Goal: Information Seeking & Learning: Learn about a topic

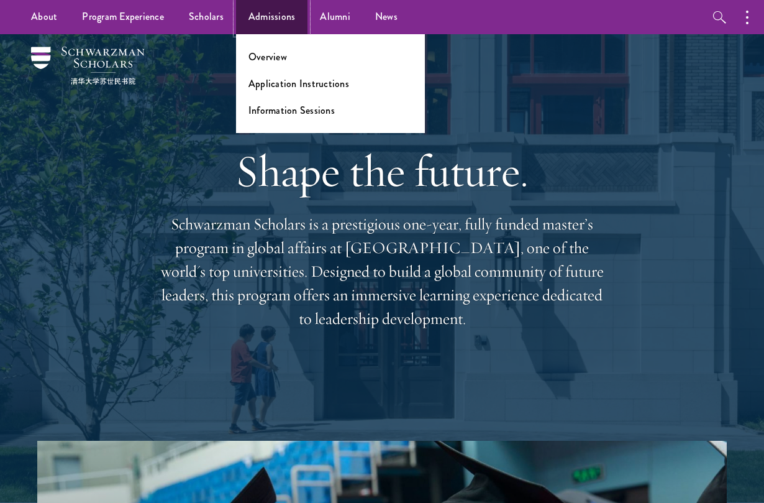
click at [271, 17] on link "Admissions" at bounding box center [272, 17] width 72 height 34
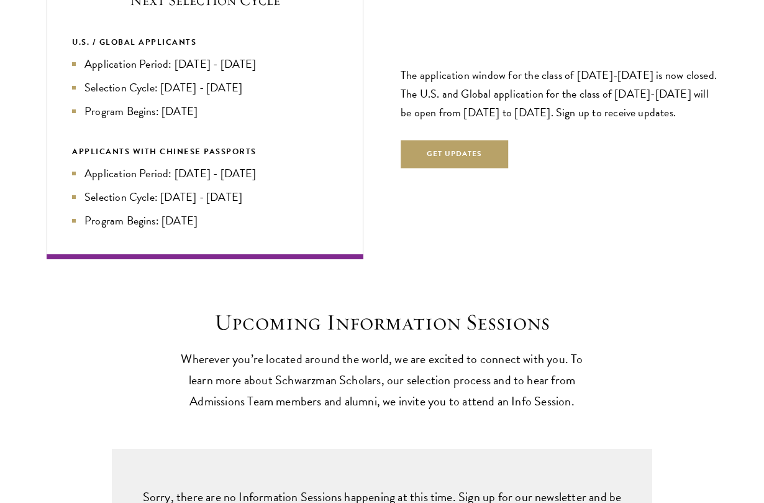
scroll to position [2721, 0]
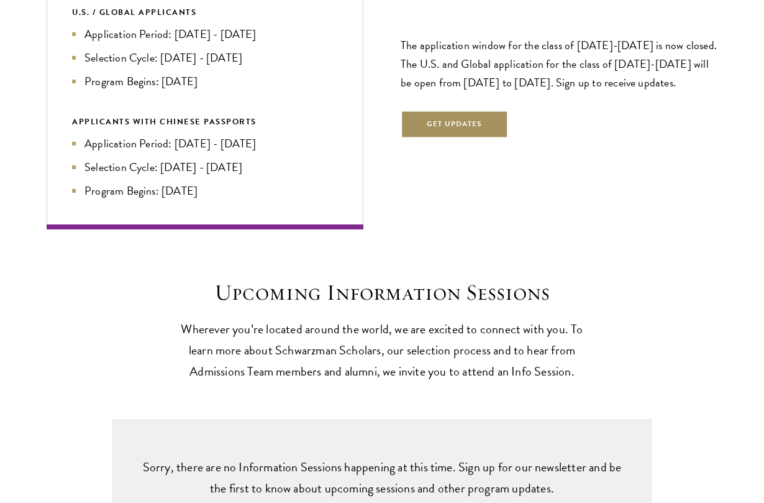
click at [471, 122] on button "Get Updates" at bounding box center [455, 125] width 108 height 28
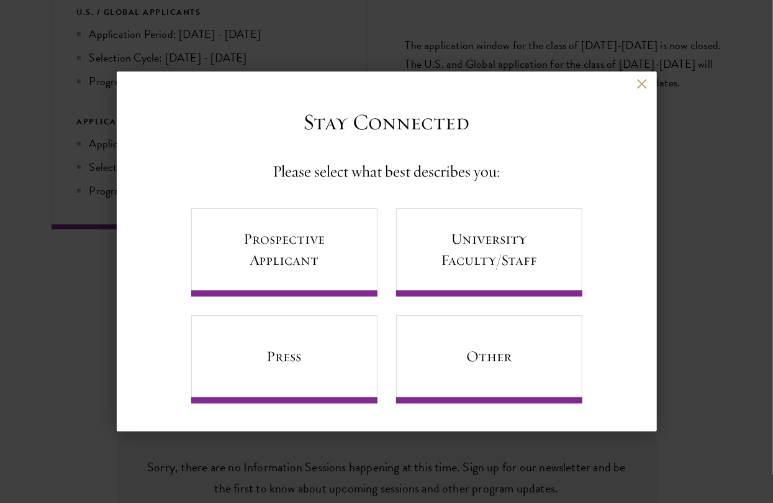
click at [649, 91] on div "Back" at bounding box center [387, 94] width 540 height 30
click at [644, 83] on button at bounding box center [642, 84] width 11 height 11
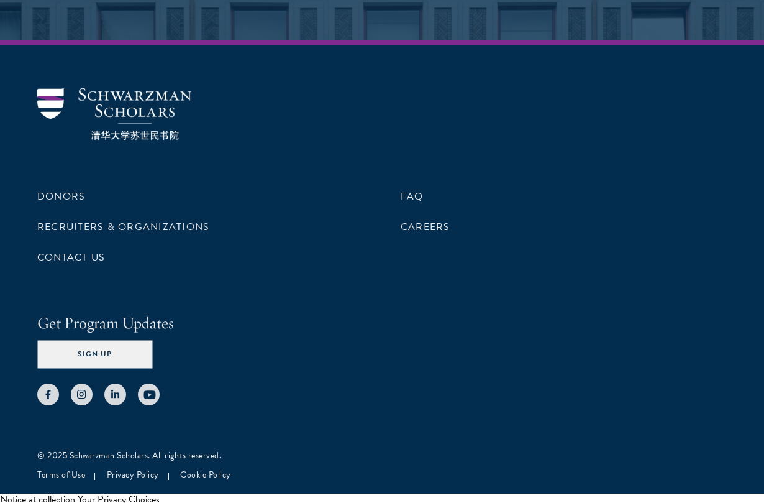
scroll to position [6038, 0]
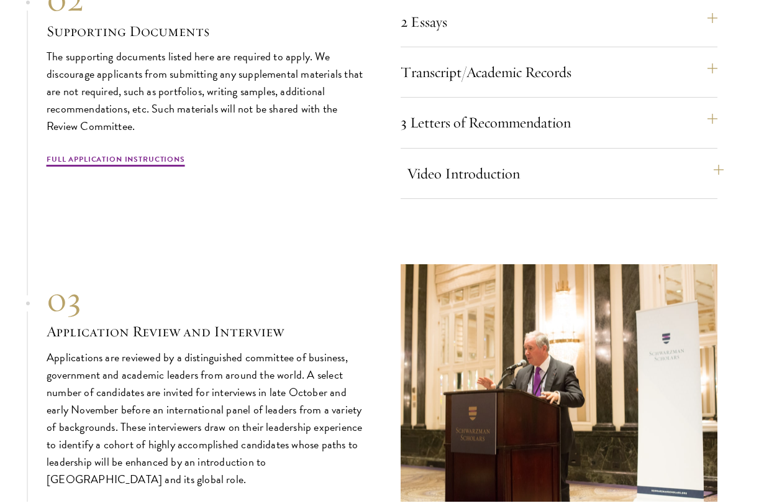
scroll to position [3848, 0]
click at [525, 159] on button "Video Introduction" at bounding box center [565, 173] width 317 height 30
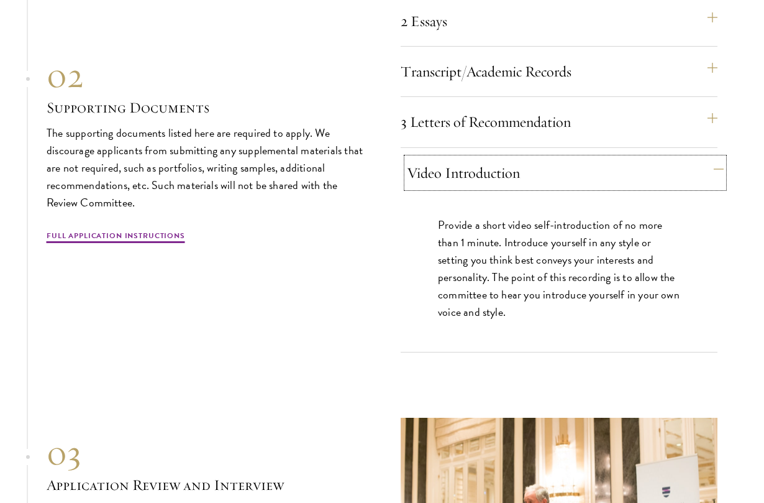
click at [549, 165] on button "Video Introduction" at bounding box center [565, 173] width 317 height 30
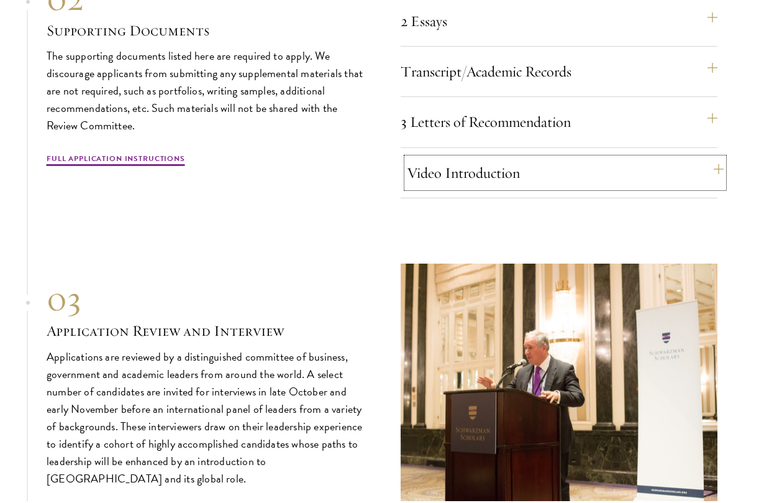
click at [549, 165] on button "Video Introduction" at bounding box center [565, 173] width 317 height 30
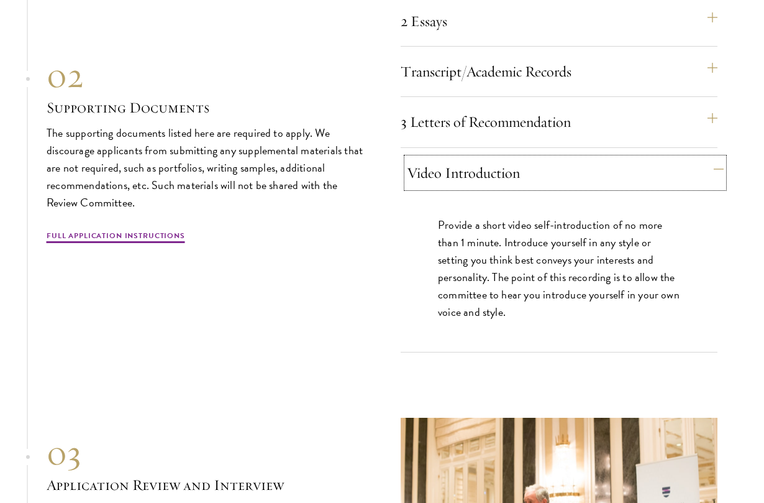
click at [549, 165] on button "Video Introduction" at bounding box center [565, 173] width 317 height 30
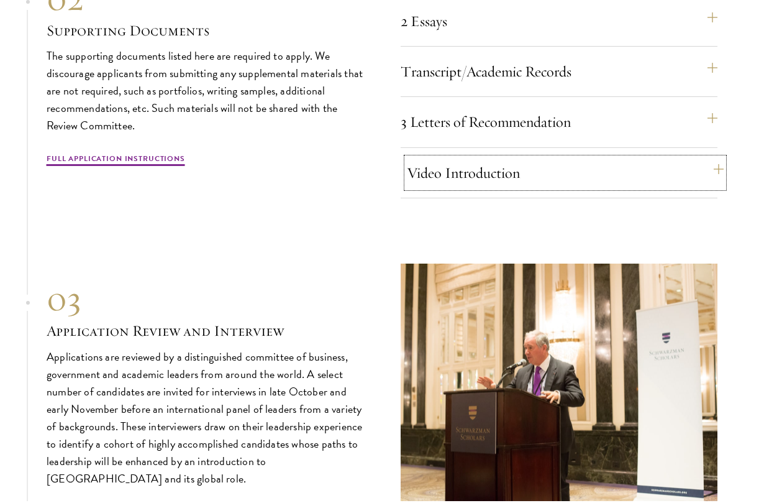
click at [529, 183] on button "Video Introduction" at bounding box center [565, 173] width 317 height 30
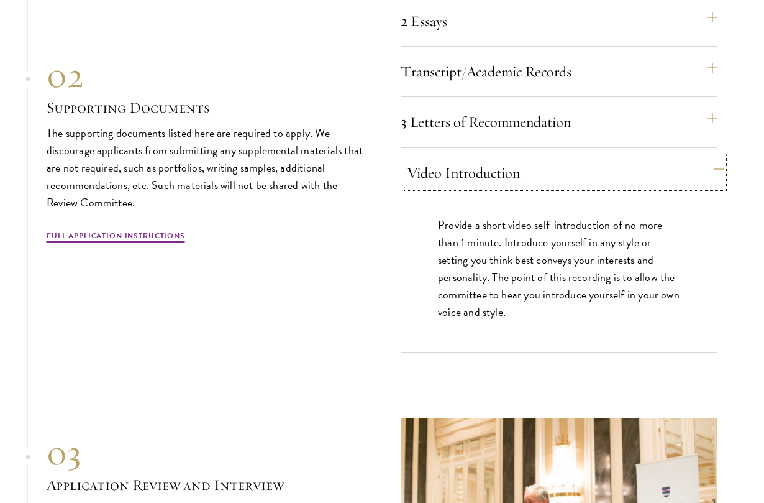
click at [531, 170] on button "Video Introduction" at bounding box center [565, 173] width 317 height 30
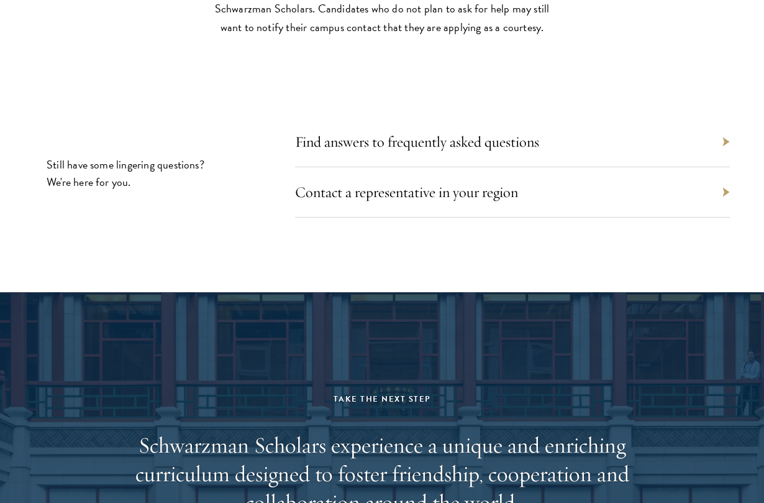
scroll to position [5391, 0]
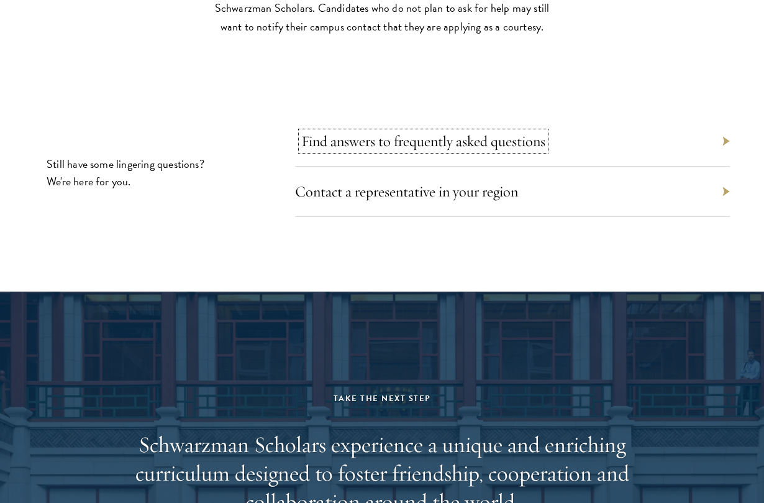
click at [506, 142] on link "Find answers to frequently asked questions" at bounding box center [423, 141] width 244 height 19
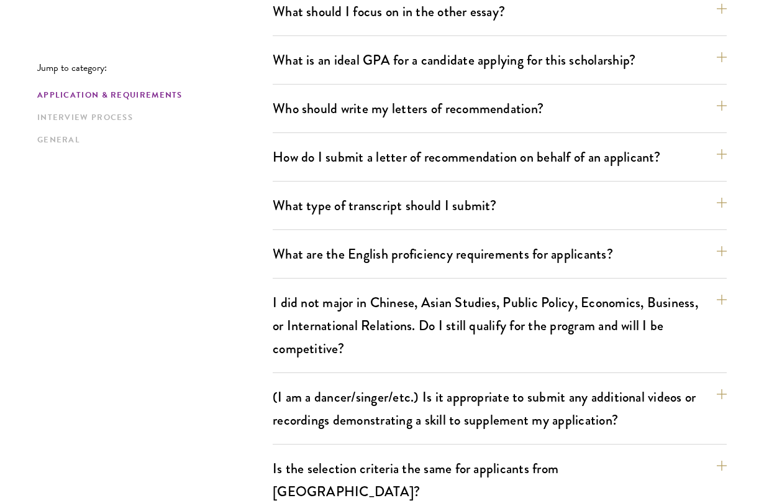
scroll to position [895, 0]
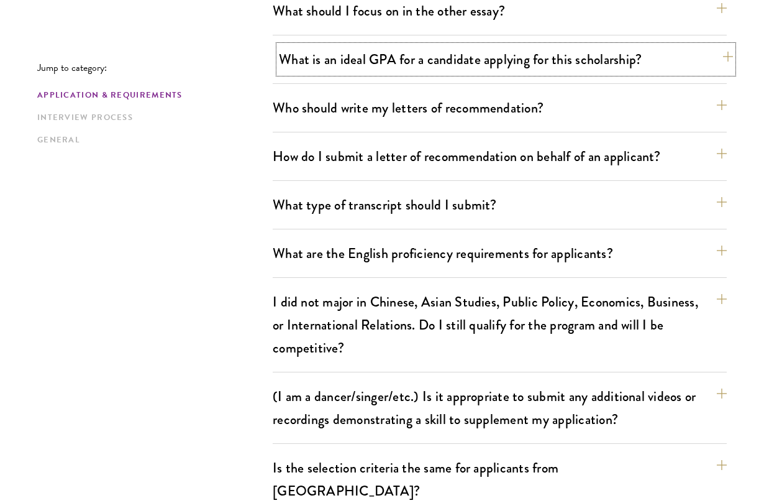
click at [535, 64] on button "What is an ideal GPA for a candidate applying for this scholarship?" at bounding box center [506, 59] width 454 height 28
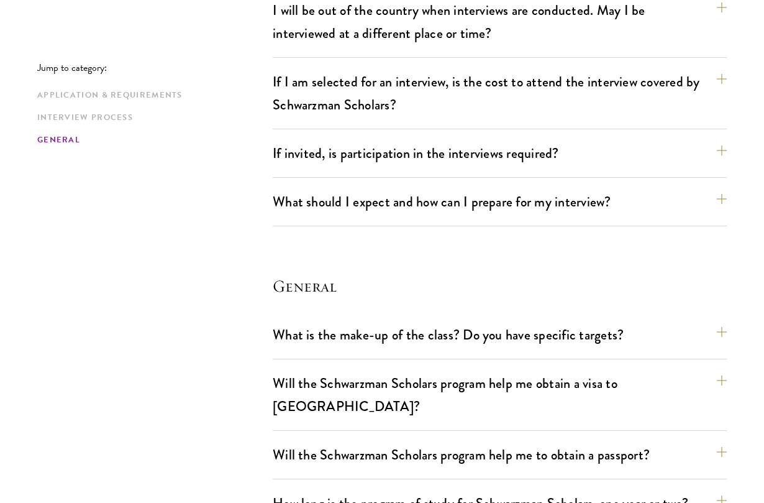
scroll to position [1978, 0]
click at [507, 187] on button "What should I expect and how can I prepare for my interview?" at bounding box center [506, 201] width 454 height 28
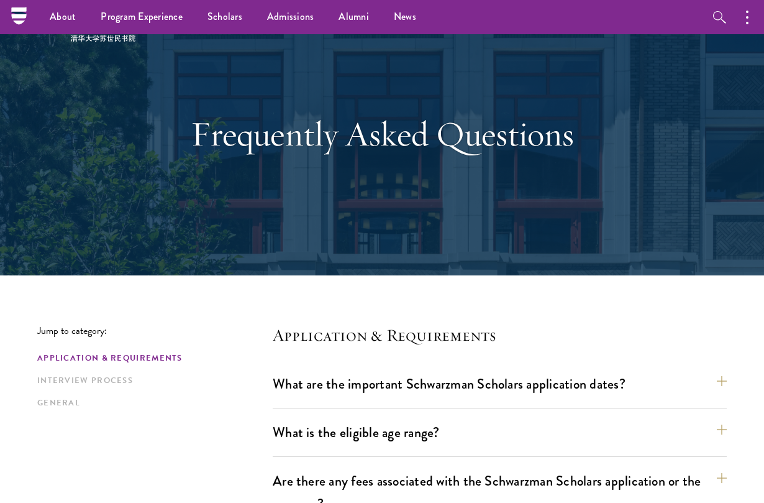
scroll to position [0, 0]
